Goal: Task Accomplishment & Management: Use online tool/utility

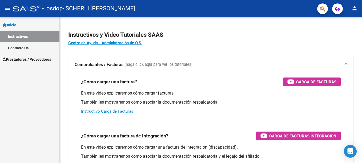
click at [30, 58] on span "Prestadores / Proveedores" at bounding box center [27, 60] width 49 height 6
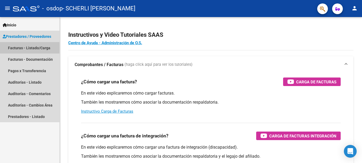
click at [42, 49] on link "Facturas - Listado/Carga" at bounding box center [29, 47] width 59 height 11
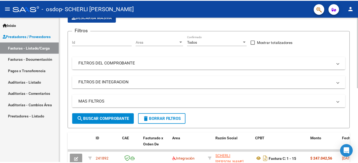
scroll to position [46, 0]
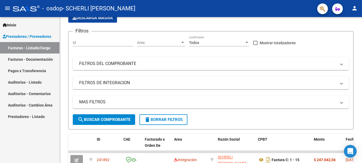
click at [356, 8] on mat-icon "person" at bounding box center [354, 8] width 6 height 6
click at [345, 35] on button "exit_to_app Salir" at bounding box center [343, 35] width 33 height 13
